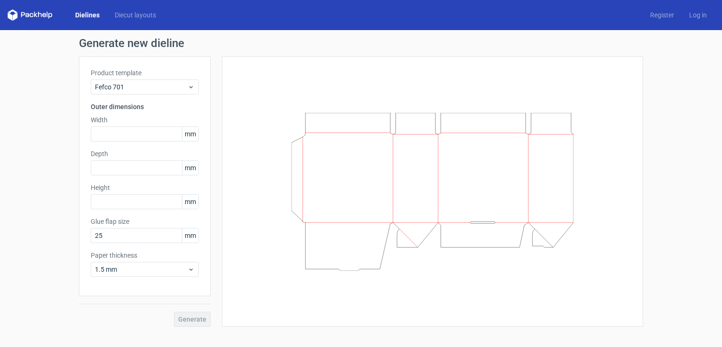
click at [89, 16] on link "Dielines" at bounding box center [87, 14] width 39 height 9
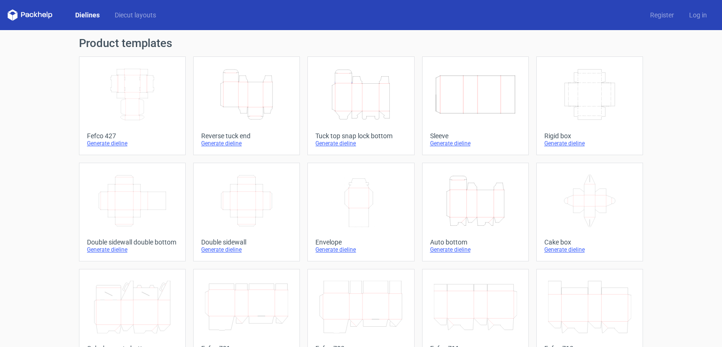
click at [596, 105] on icon "Width Depth Height" at bounding box center [589, 94] width 83 height 53
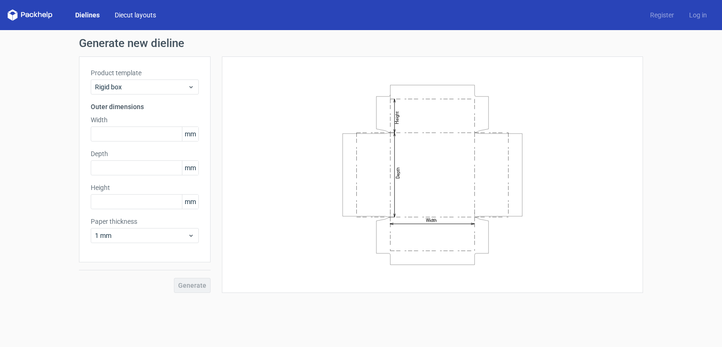
click at [130, 19] on link "Diecut layouts" at bounding box center [135, 14] width 56 height 9
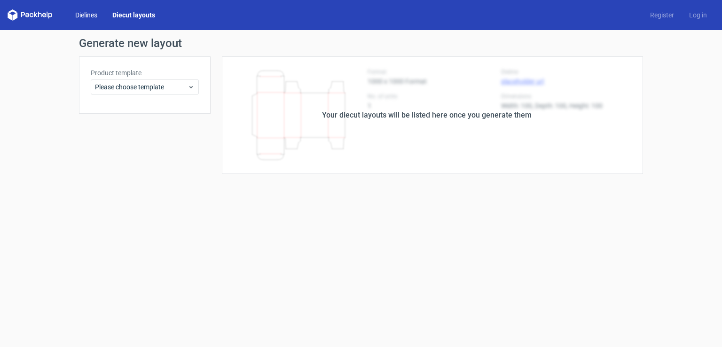
click at [93, 18] on link "Dielines" at bounding box center [86, 14] width 37 height 9
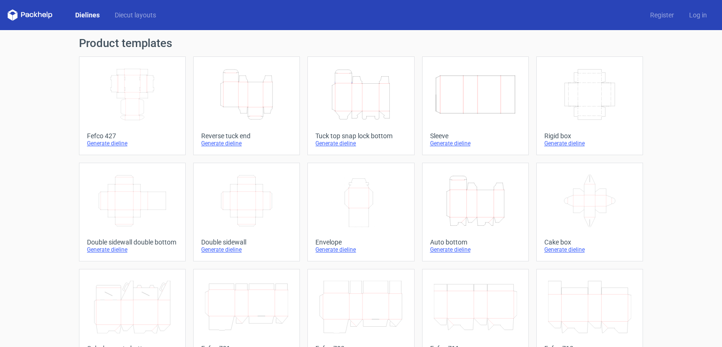
click at [254, 200] on icon "Width Depth Height" at bounding box center [246, 200] width 83 height 53
